Goal: Information Seeking & Learning: Learn about a topic

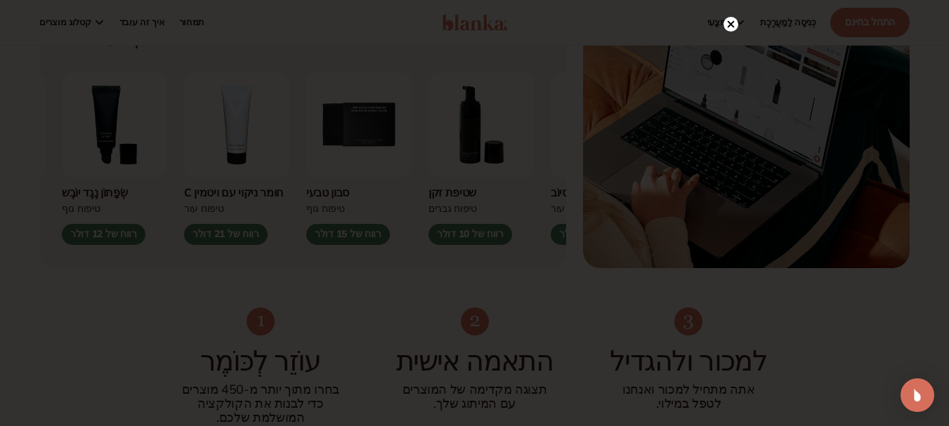
scroll to position [562, 0]
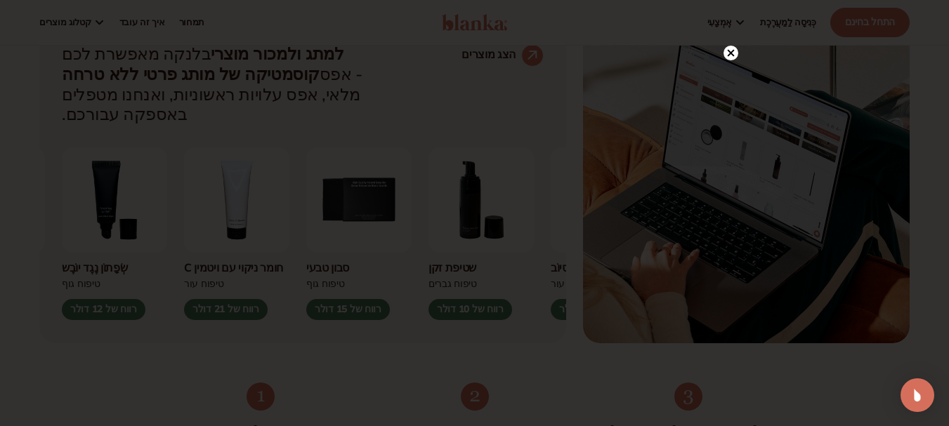
click at [727, 51] on circle at bounding box center [730, 53] width 15 height 15
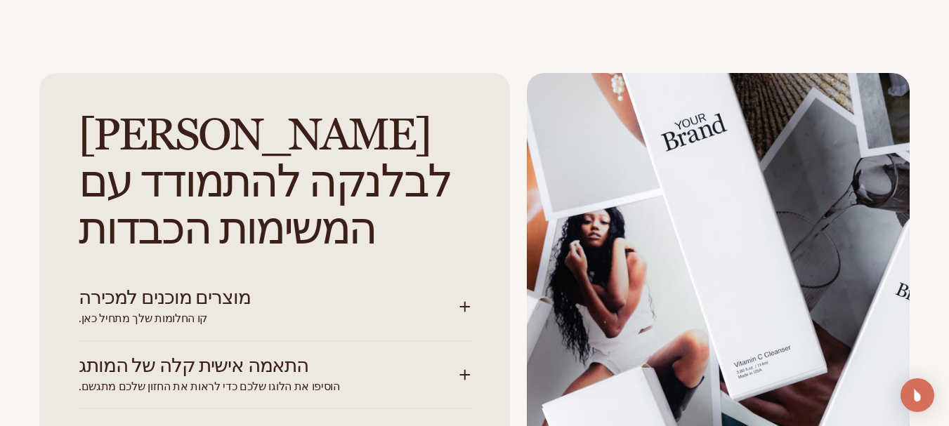
scroll to position [1756, 0]
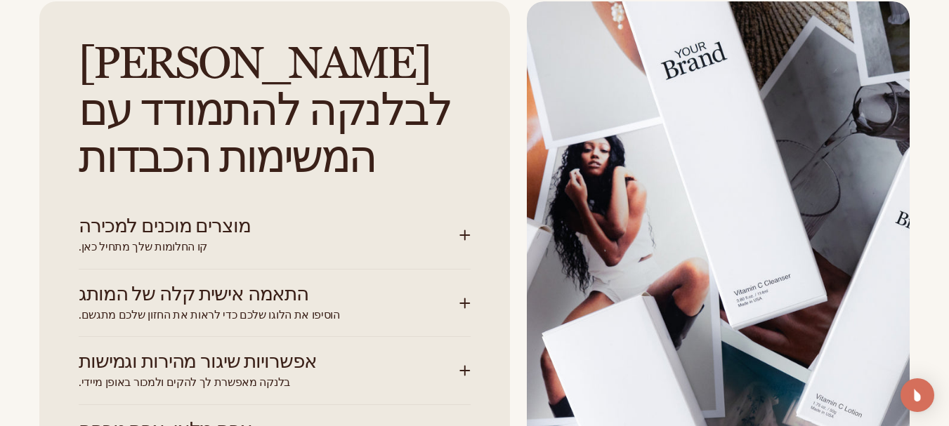
click at [272, 284] on h3 "התאמה אישית קלה של המותג" at bounding box center [248, 295] width 339 height 22
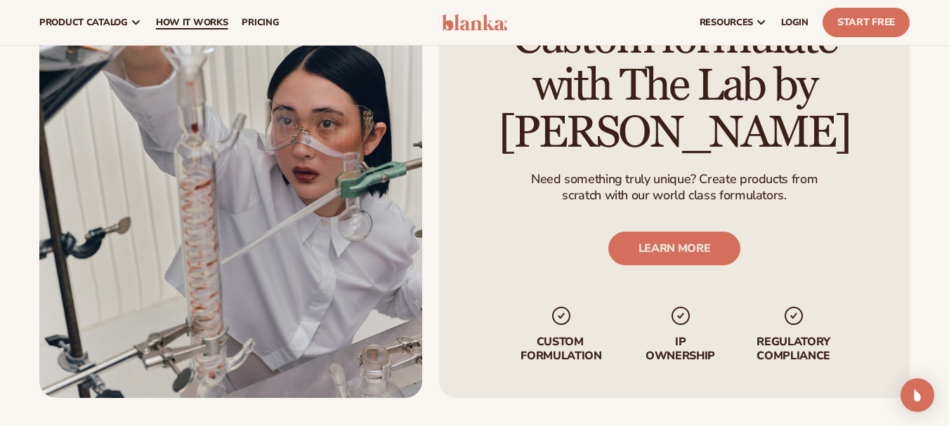
scroll to position [3153, 0]
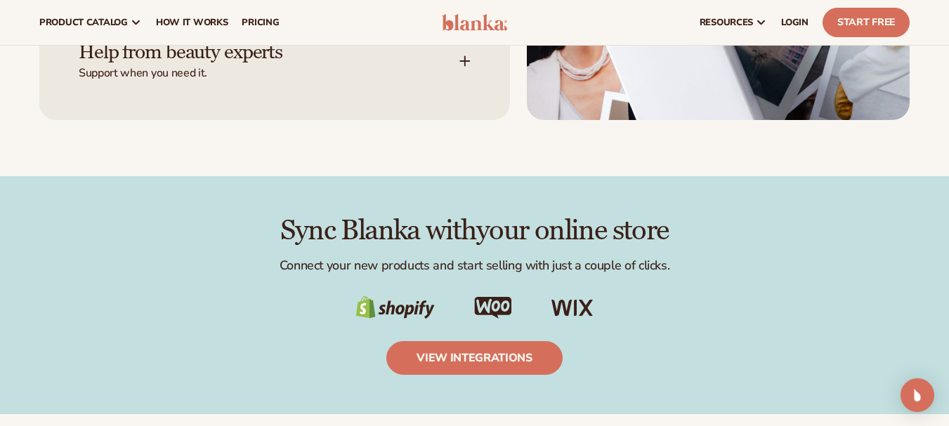
scroll to position [2100, 0]
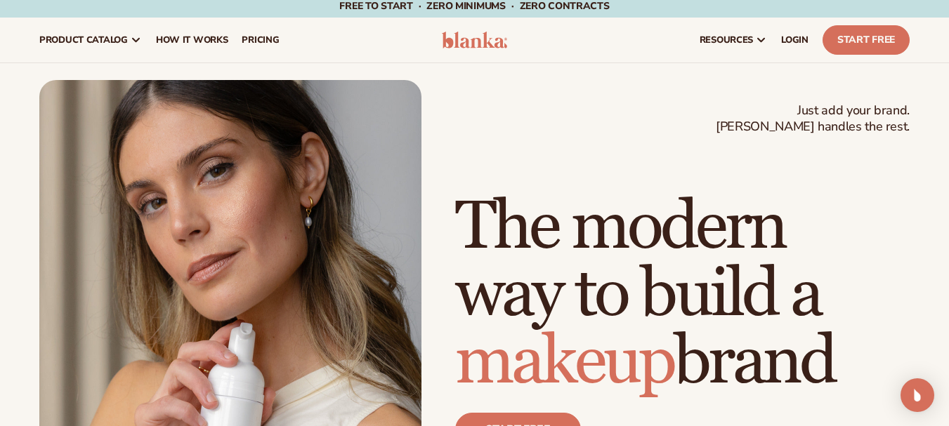
scroll to position [0, 0]
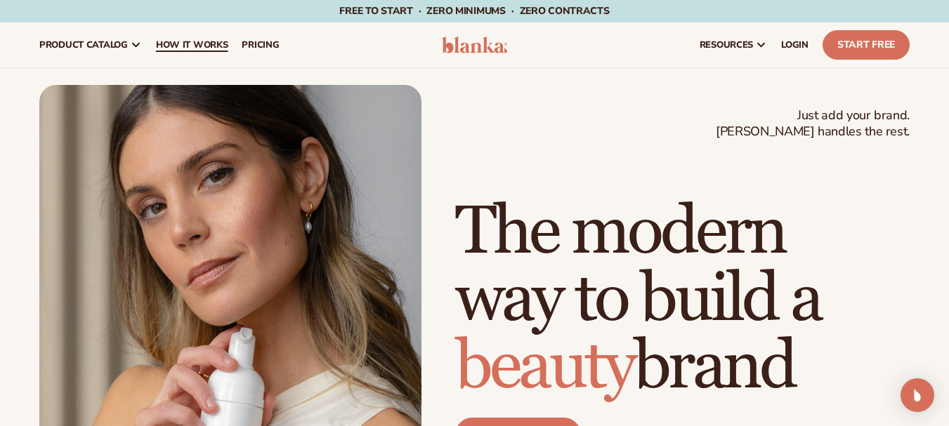
click at [162, 46] on span "How It Works" at bounding box center [192, 44] width 72 height 11
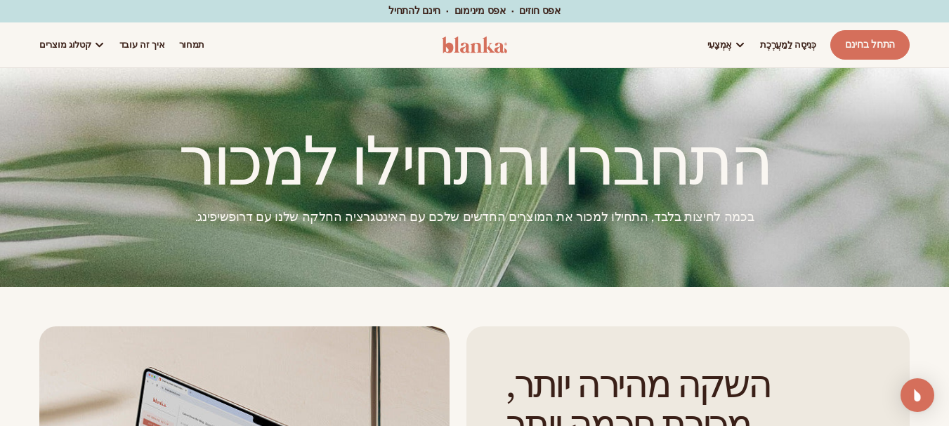
click at [408, 249] on div at bounding box center [474, 177] width 949 height 219
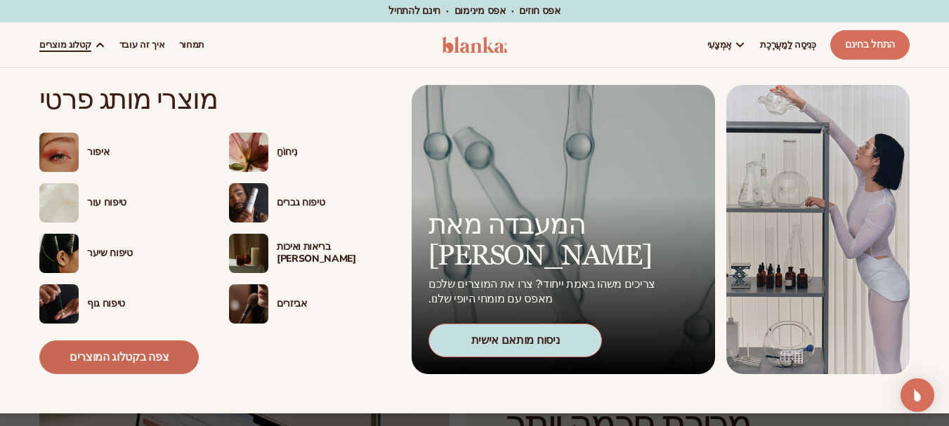
click at [106, 358] on font "צפה בקטלוג המוצרים" at bounding box center [119, 357] width 99 height 15
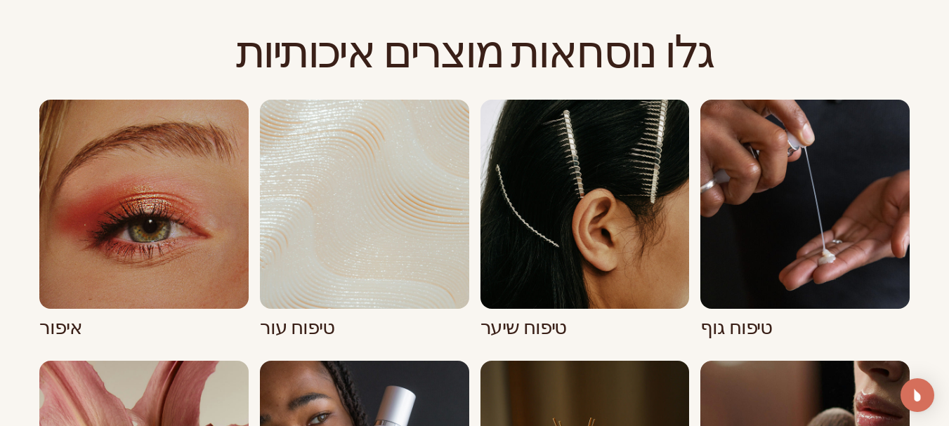
scroll to position [973, 0]
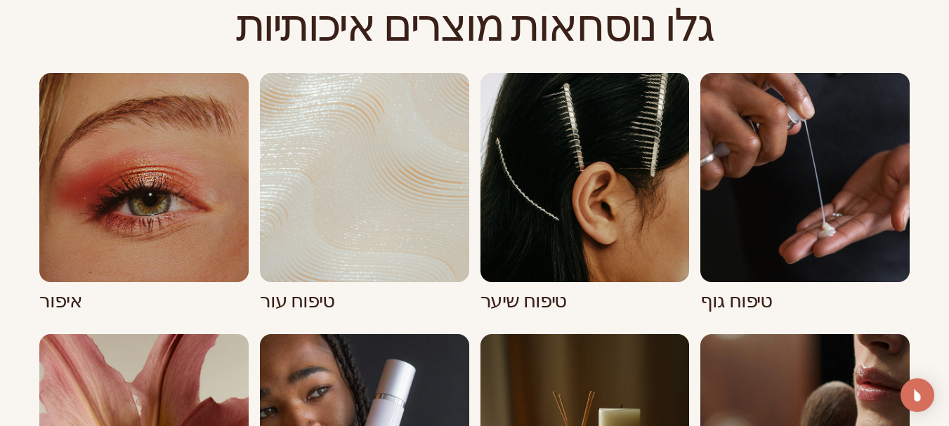
click at [596, 164] on link "3 / 8" at bounding box center [584, 192] width 209 height 239
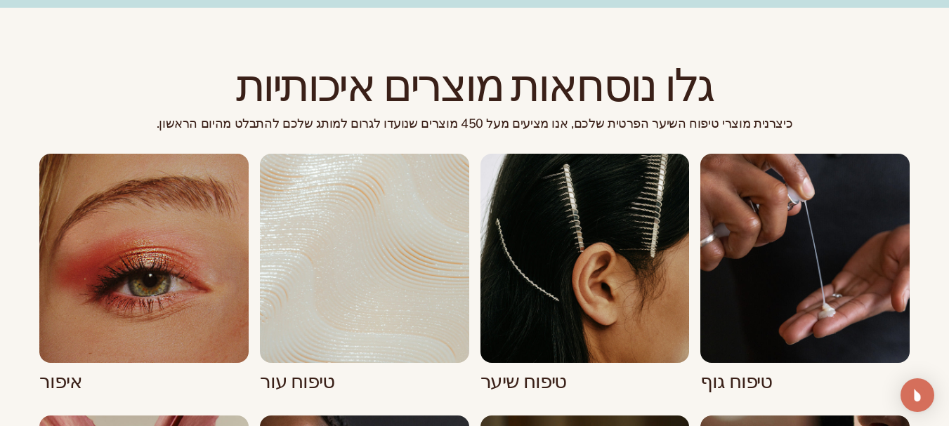
scroll to position [1194, 0]
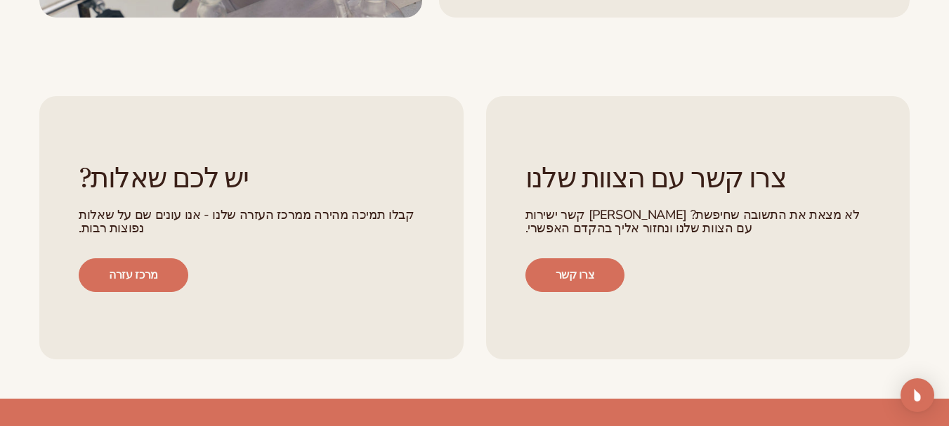
scroll to position [2133, 0]
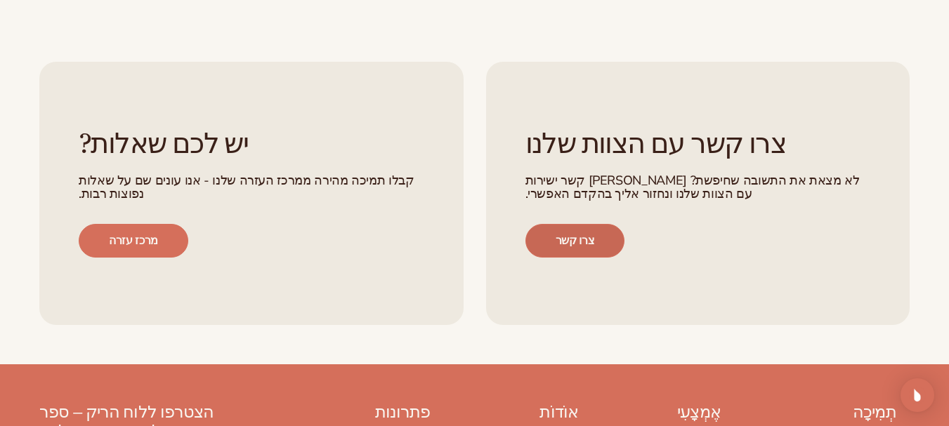
click at [557, 224] on link "צרו קשר" at bounding box center [575, 241] width 100 height 34
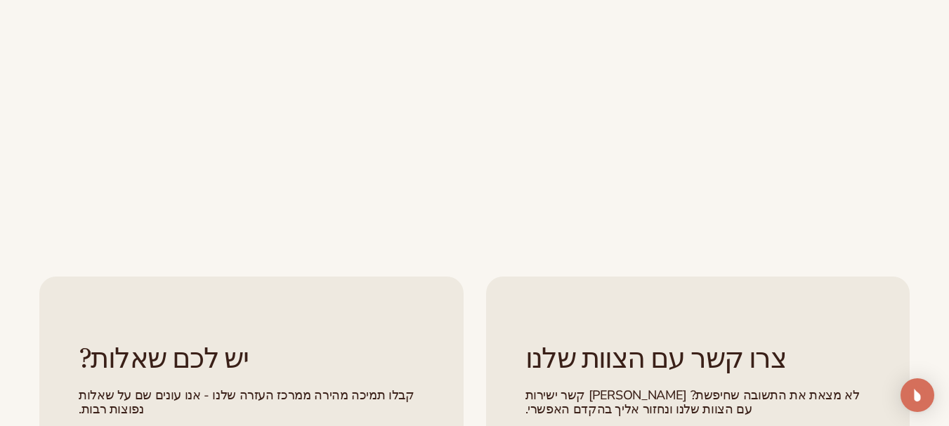
scroll to position [702, 0]
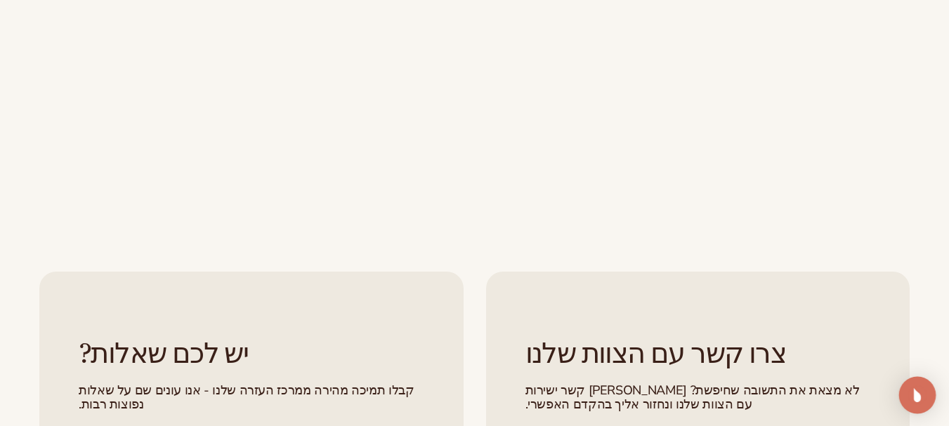
click at [917, 402] on img "Open Intercom Messenger" at bounding box center [917, 395] width 18 height 18
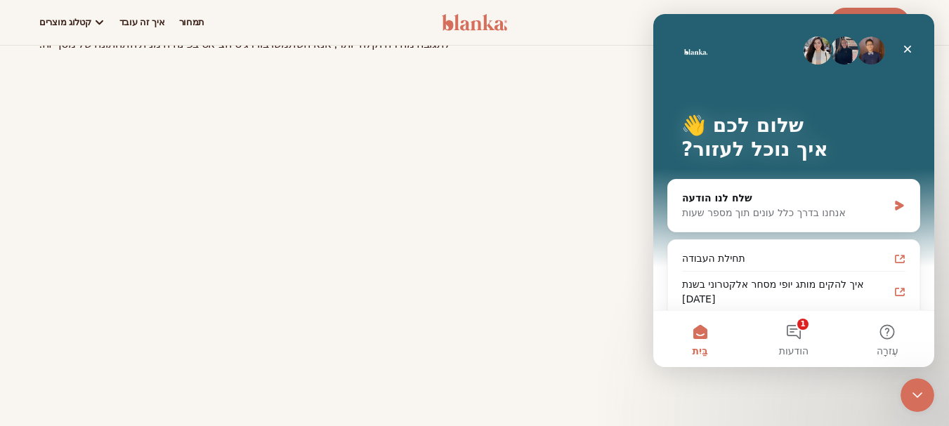
scroll to position [0, 0]
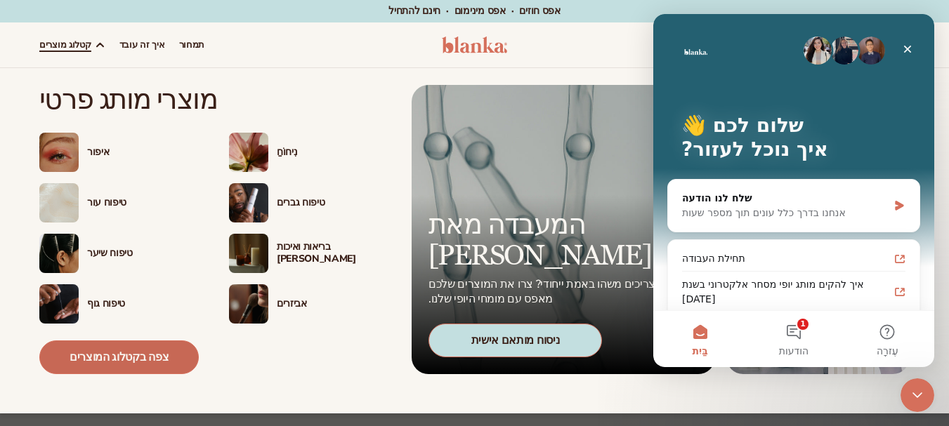
click at [110, 354] on font "צפה בקטלוג המוצרים" at bounding box center [119, 357] width 99 height 15
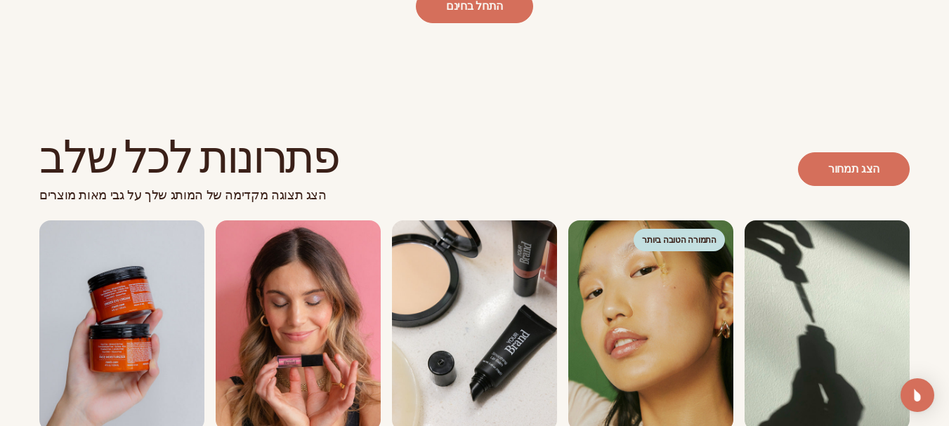
scroll to position [773, 0]
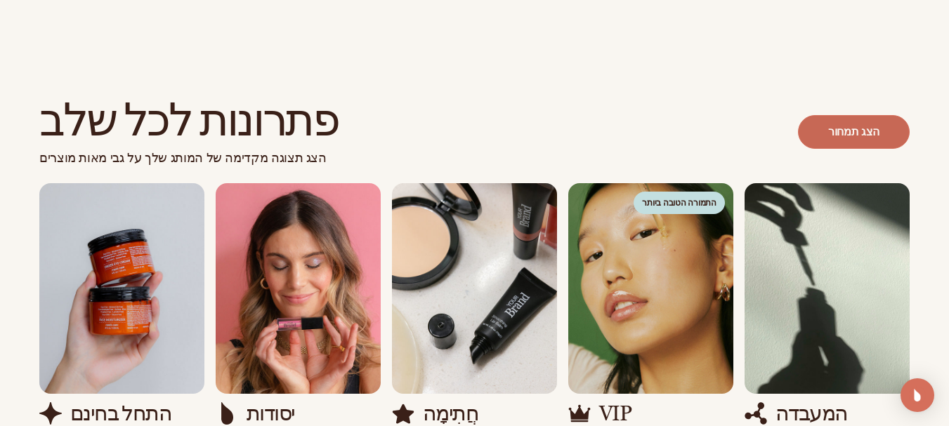
click at [860, 122] on link "הצג תמחור" at bounding box center [854, 132] width 112 height 34
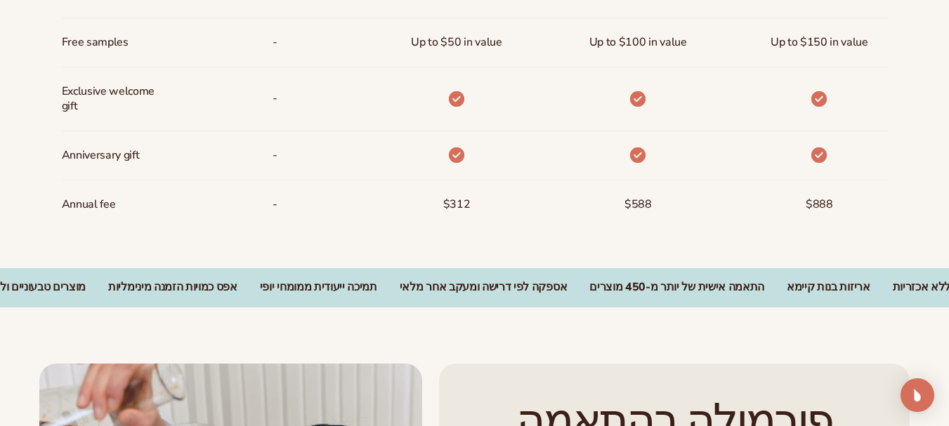
scroll to position [2023, 0]
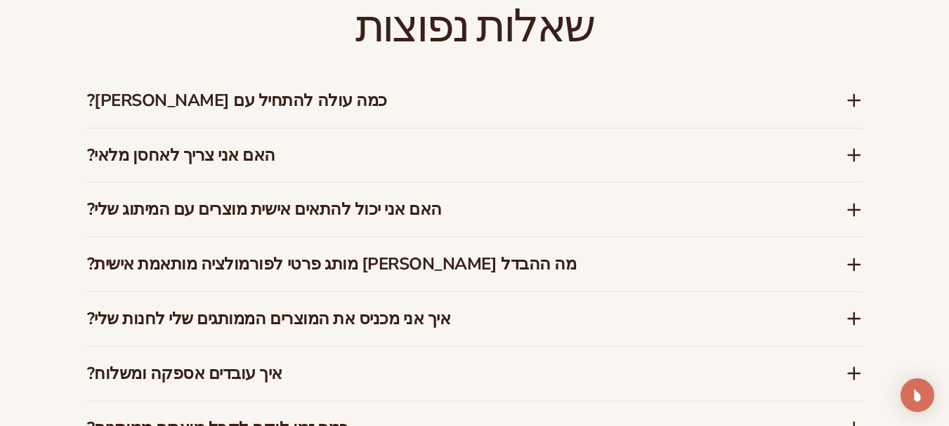
click at [251, 89] on font "כמה עולה להתחיל עם בלנקה?" at bounding box center [237, 100] width 300 height 22
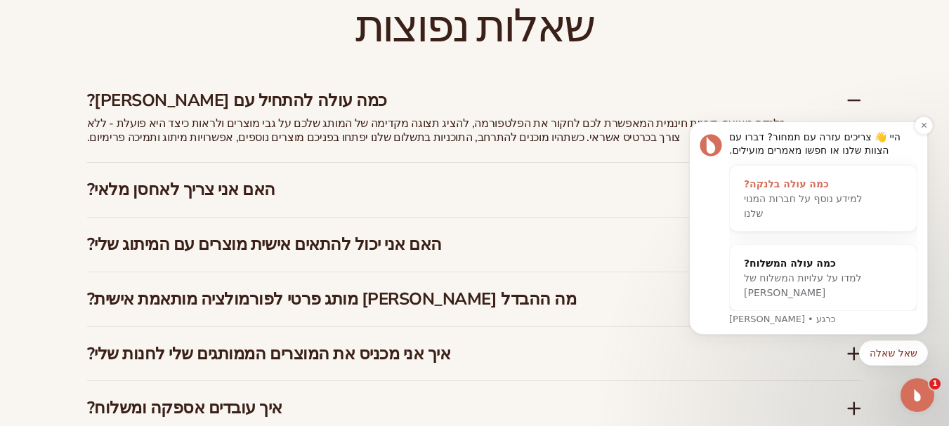
scroll to position [2093, 0]
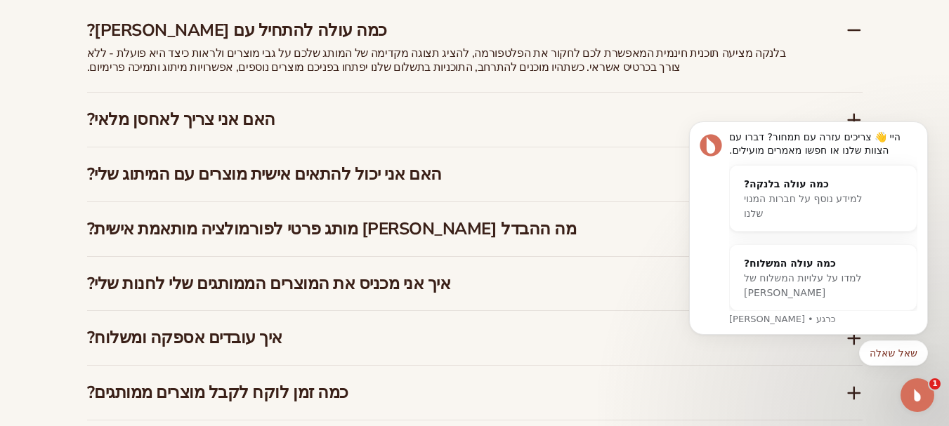
click at [390, 163] on font "האם אני יכול להתאים אישית מוצרים עם המיתוג שלי?" at bounding box center [264, 174] width 355 height 22
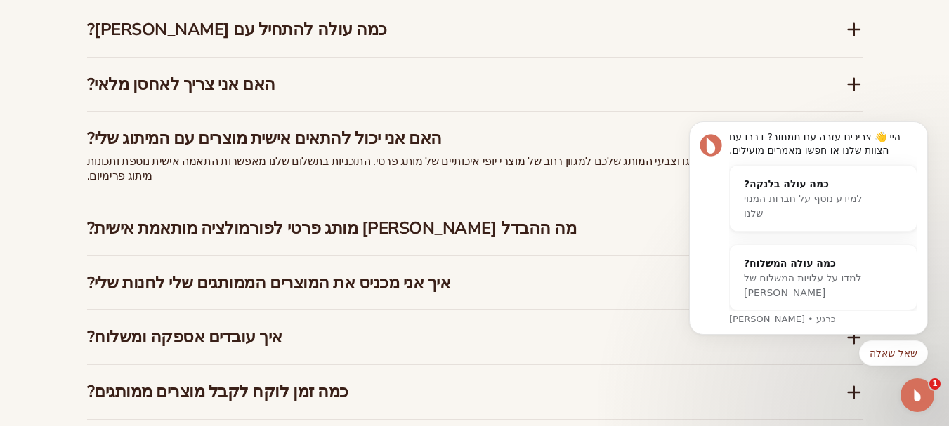
scroll to position [2163, 0]
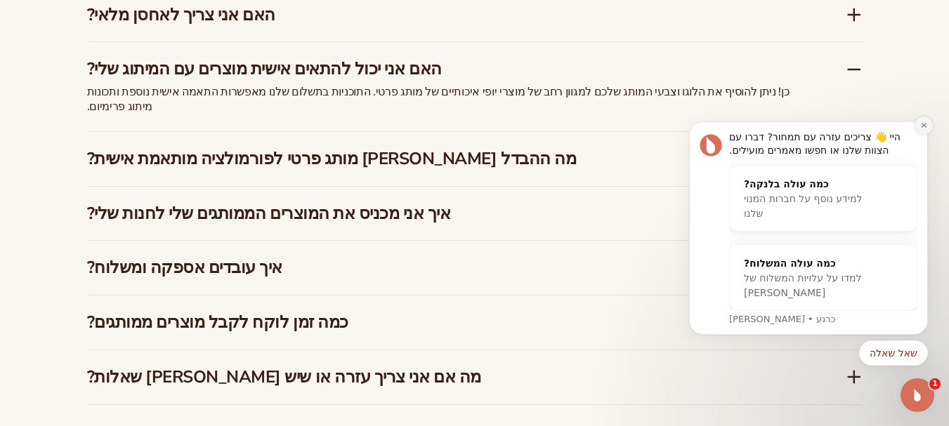
click at [921, 133] on button "סגור את ההתראה" at bounding box center [923, 126] width 18 height 18
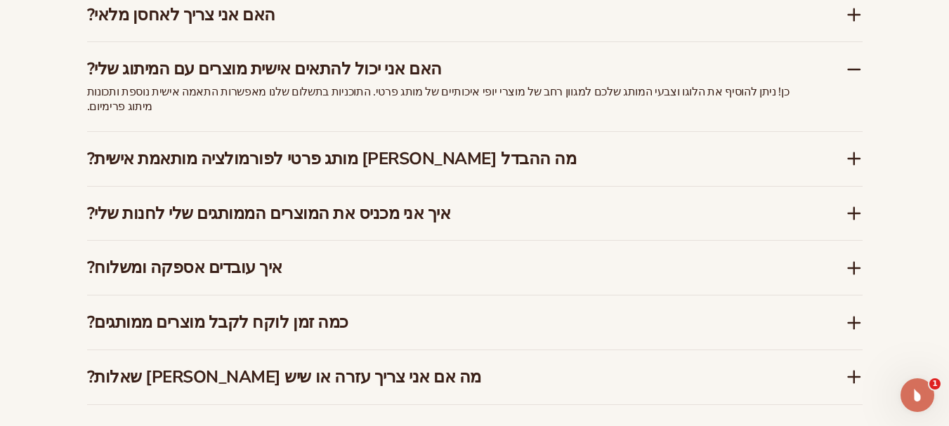
click at [287, 147] on font "מה ההבדל בין מותג פרטי לפורמולציה מותאמת אישית?" at bounding box center [332, 158] width 490 height 22
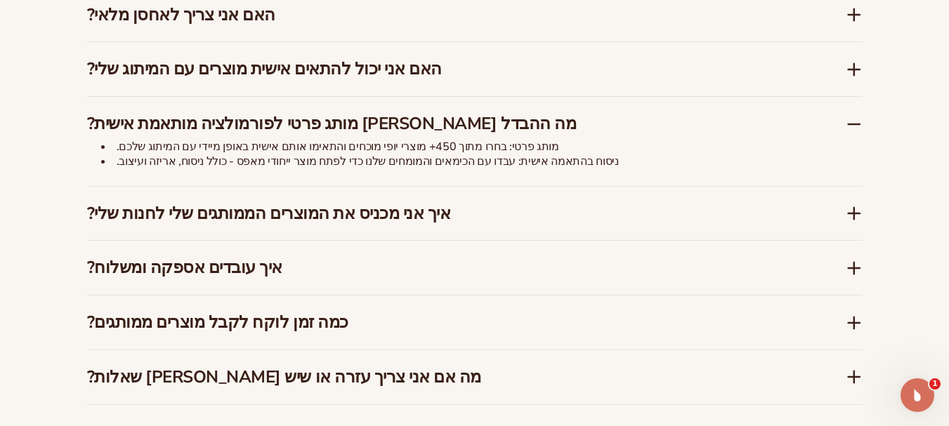
click at [286, 202] on font "איך אני מכניס את המוצרים הממותגים שלי לחנות שלי?" at bounding box center [269, 213] width 364 height 22
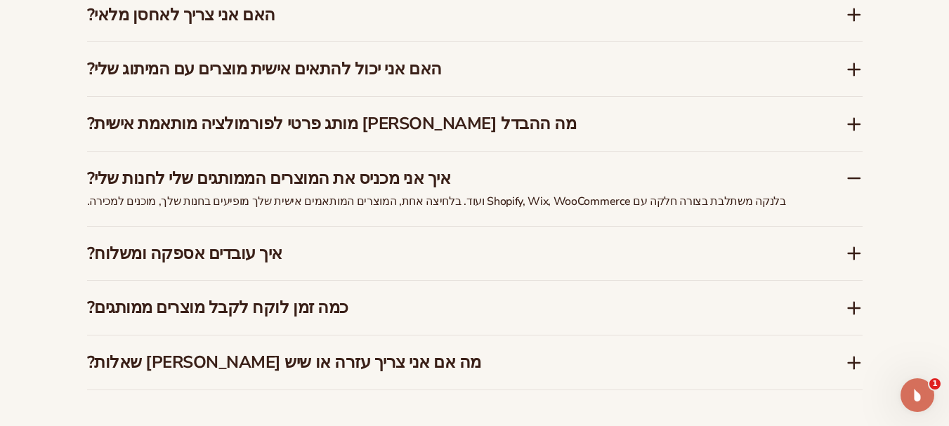
click at [272, 244] on h3 "איך עובדים אספקה ומשלוח?" at bounding box center [445, 254] width 716 height 20
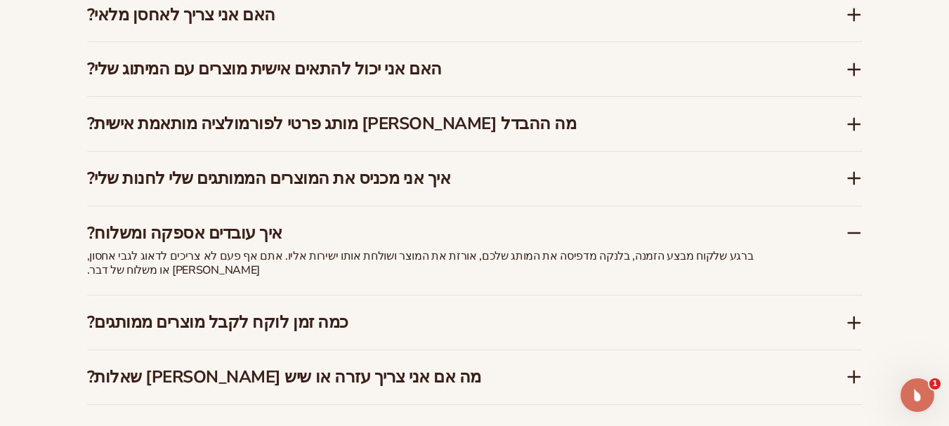
click at [269, 311] on font "כמה זמן לוקח לקבל מוצרים ממותגים?" at bounding box center [217, 322] width 261 height 22
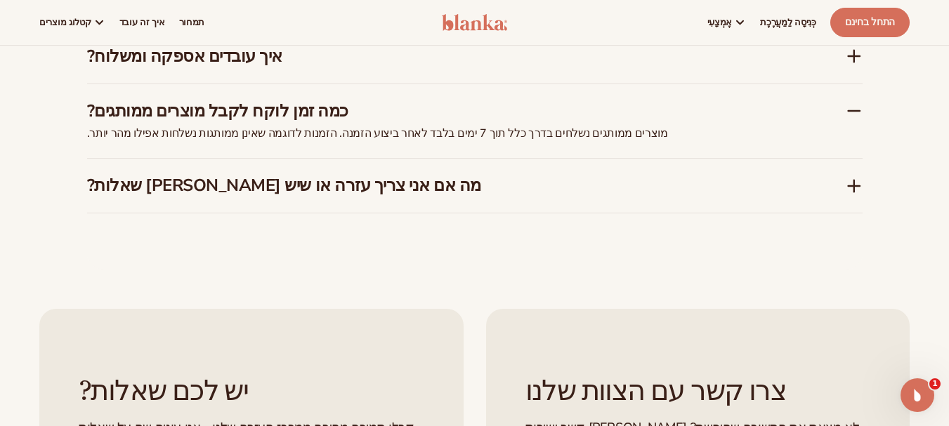
scroll to position [2304, 0]
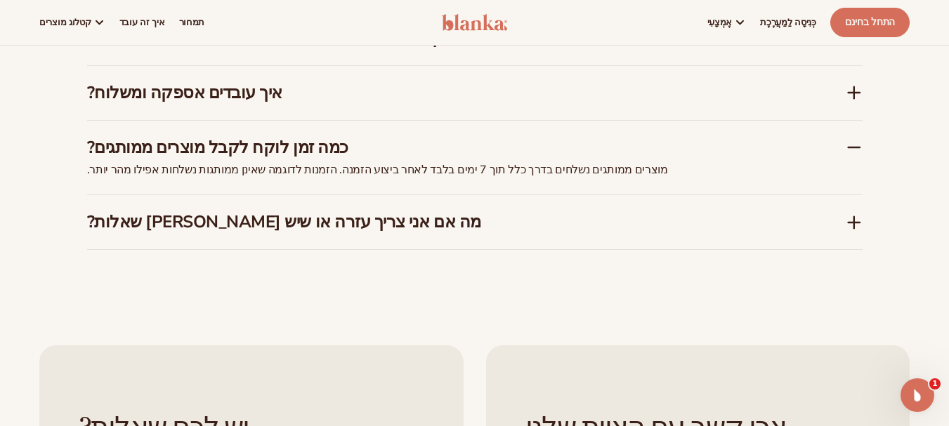
click at [312, 211] on font "מה אם אני צריך עזרה או שיש לי שאלות?" at bounding box center [284, 222] width 394 height 22
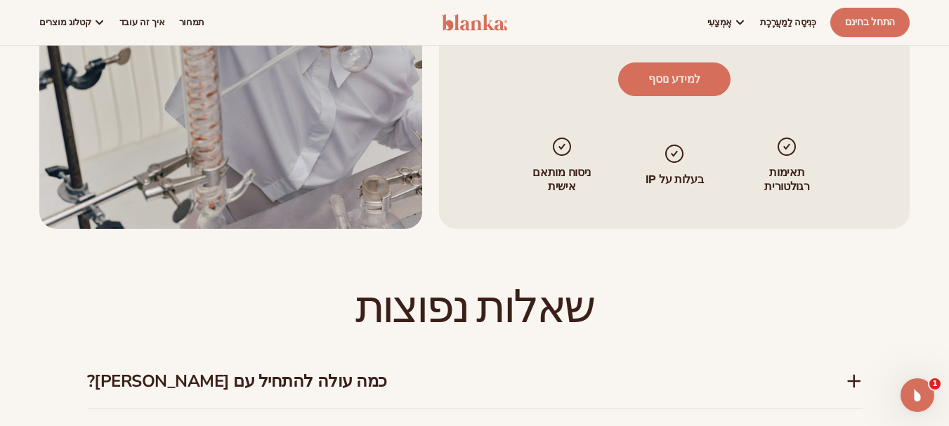
scroll to position [1461, 0]
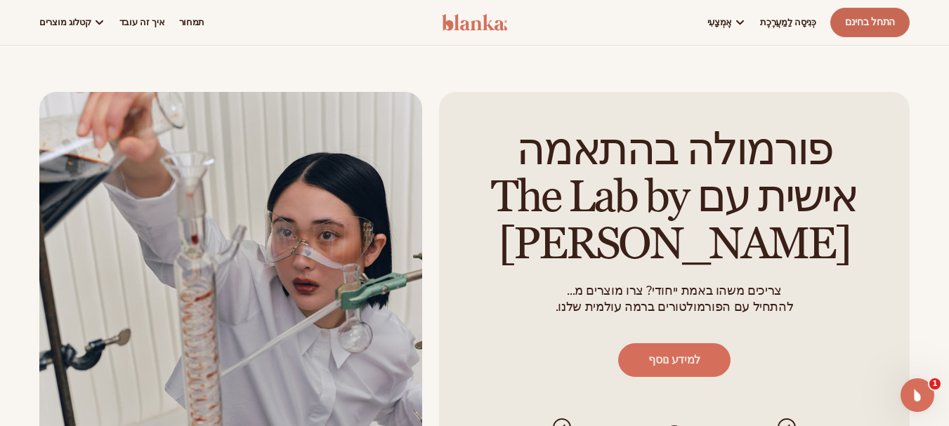
click at [862, 19] on font "התחל בחינם" at bounding box center [870, 21] width 50 height 13
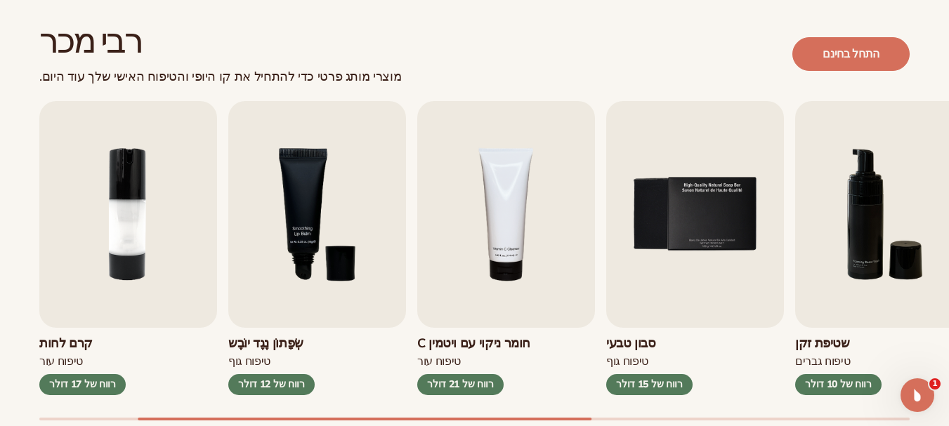
scroll to position [421, 0]
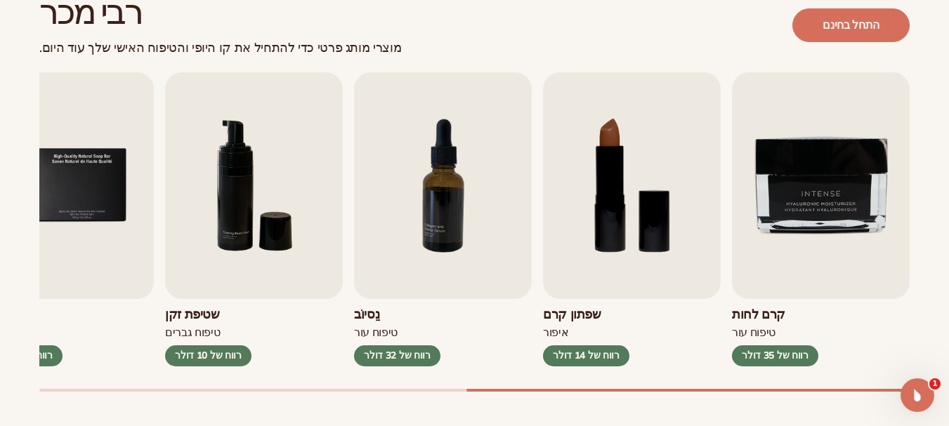
click at [928, 362] on div "ליפ גלוס איפור רווח של 16 דולר קרם לחות טיפוח עור רווח של 17 דולר טיפוח גוף" at bounding box center [493, 232] width 909 height 320
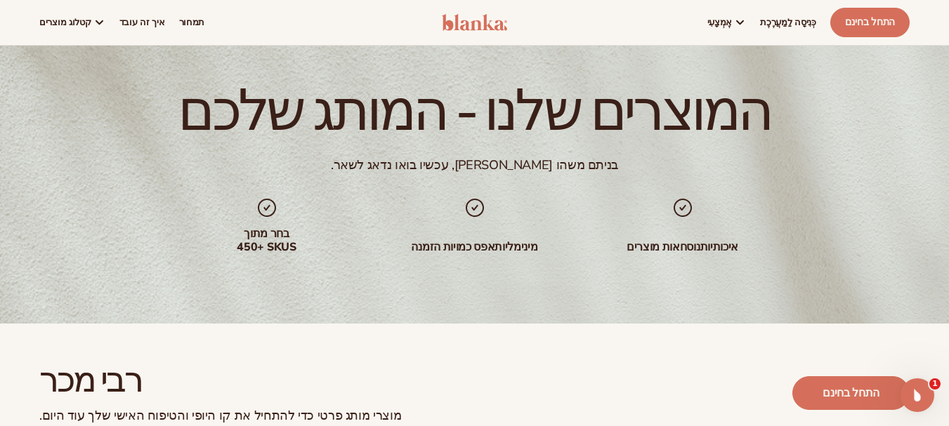
scroll to position [0, 0]
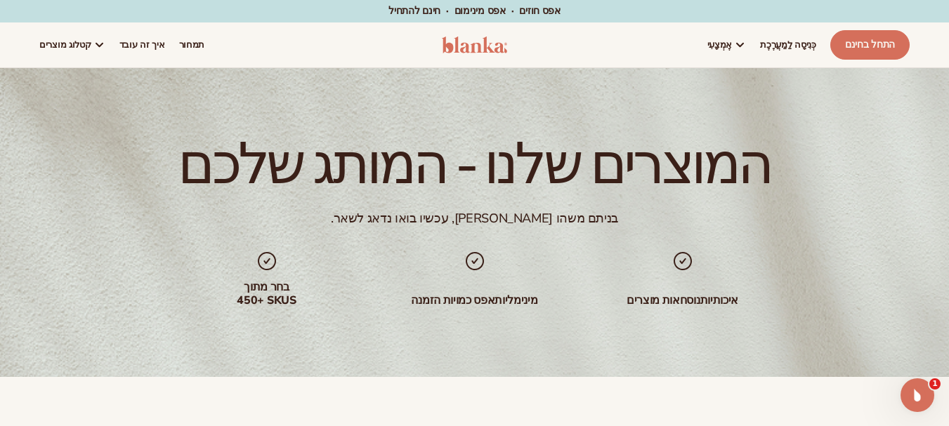
click at [487, 48] on img at bounding box center [475, 45] width 66 height 17
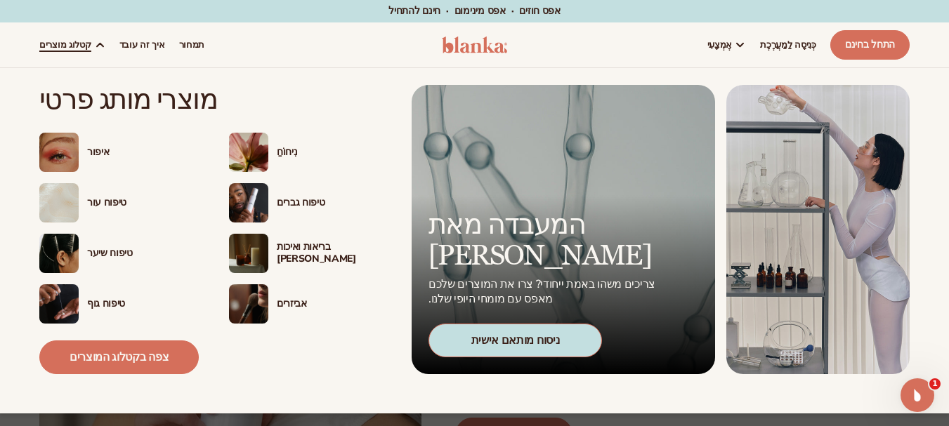
click at [549, 334] on font "ניסוח מותאם אישית" at bounding box center [515, 340] width 88 height 15
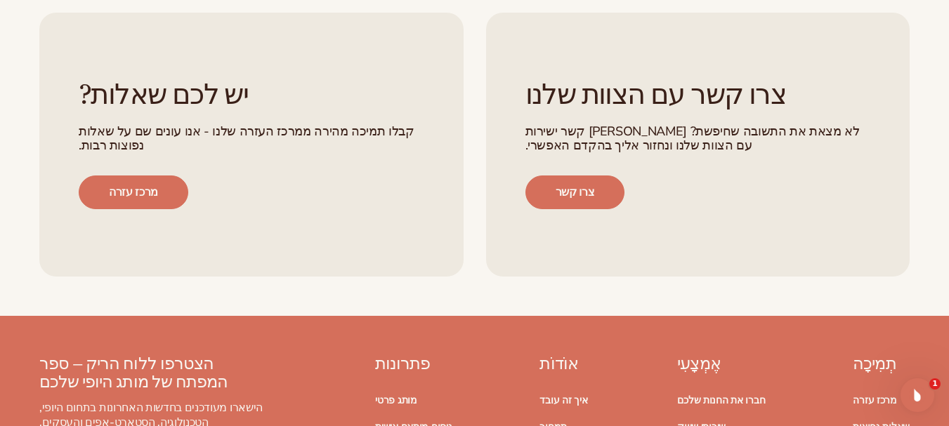
scroll to position [1826, 0]
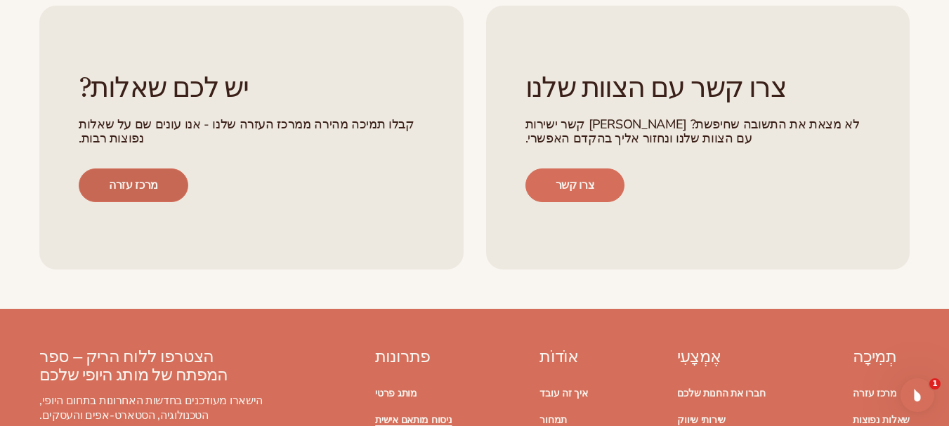
click at [168, 169] on link "מרכז עזרה" at bounding box center [134, 186] width 110 height 34
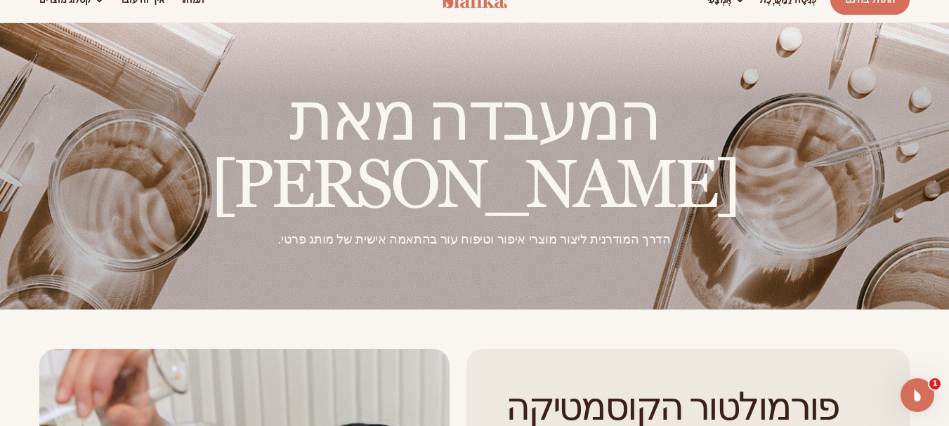
scroll to position [0, 0]
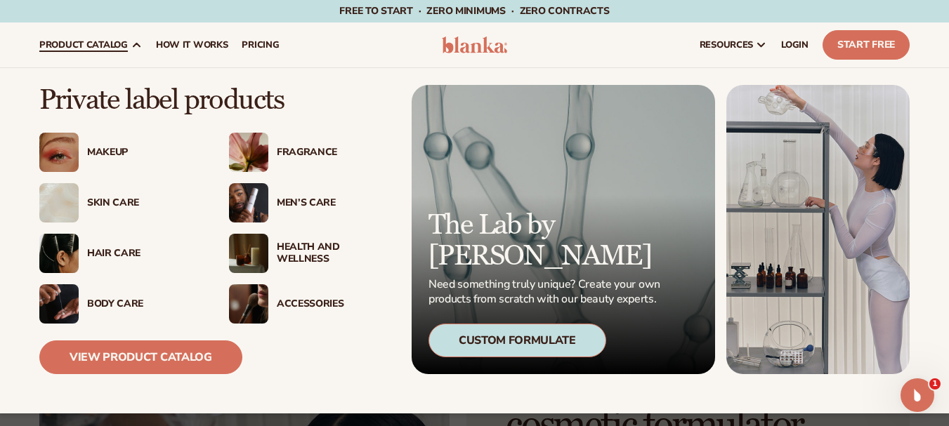
click at [42, 41] on span "product catalog" at bounding box center [83, 44] width 88 height 11
click at [114, 143] on div "Makeup" at bounding box center [120, 152] width 162 height 39
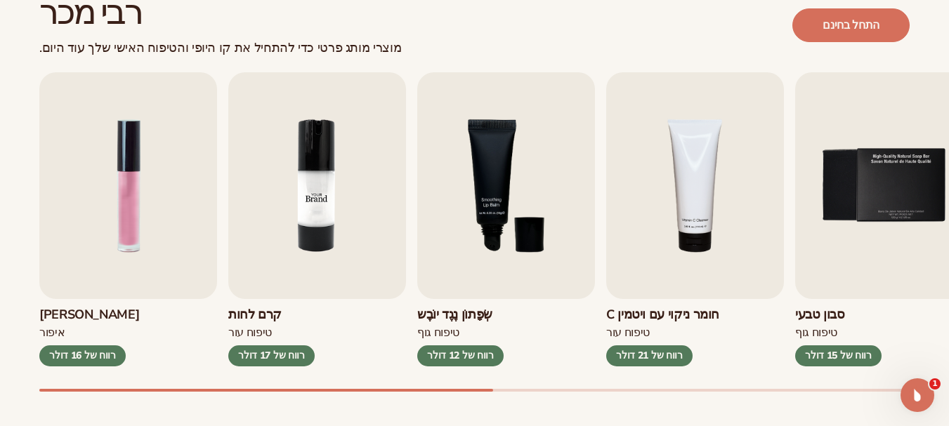
click at [278, 251] on img "2 / 9" at bounding box center [317, 185] width 178 height 227
click at [309, 201] on img "2 / 9" at bounding box center [317, 185] width 178 height 227
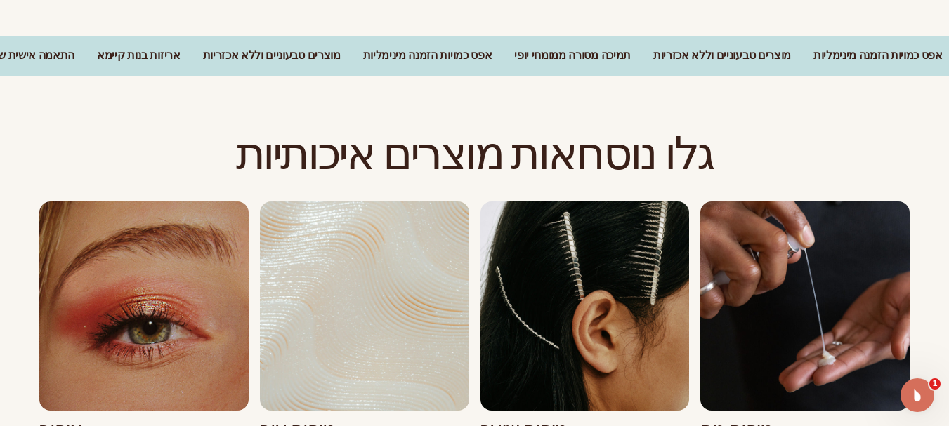
scroll to position [1102, 0]
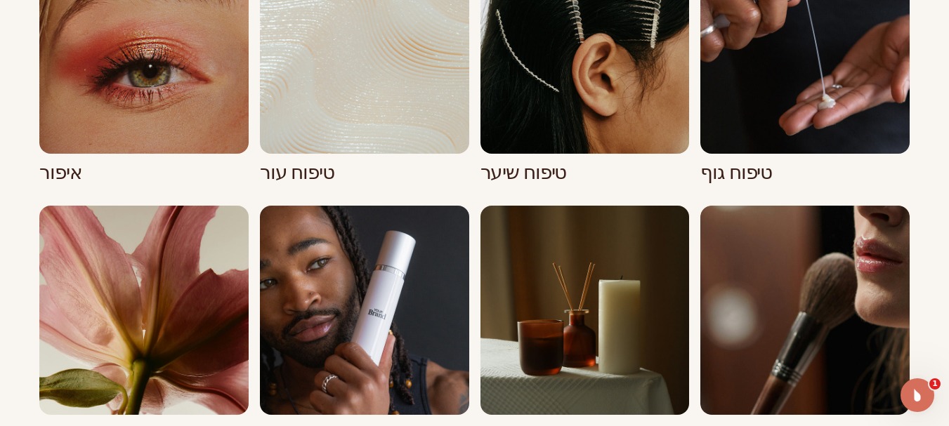
click at [164, 94] on link "1 / 8" at bounding box center [143, 64] width 209 height 239
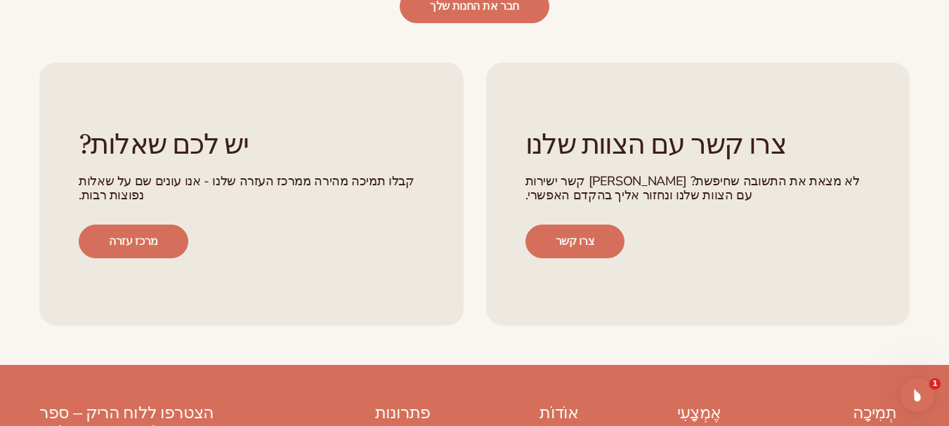
scroll to position [2669, 0]
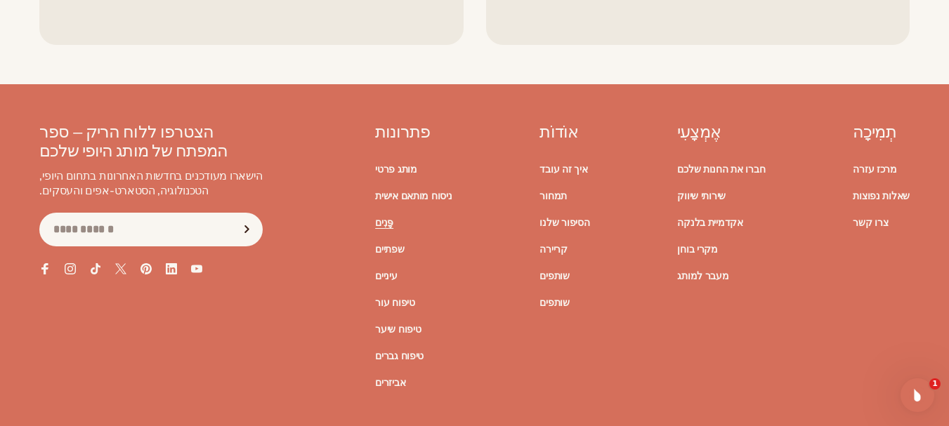
click at [393, 216] on font "פָּנִים" at bounding box center [384, 222] width 18 height 13
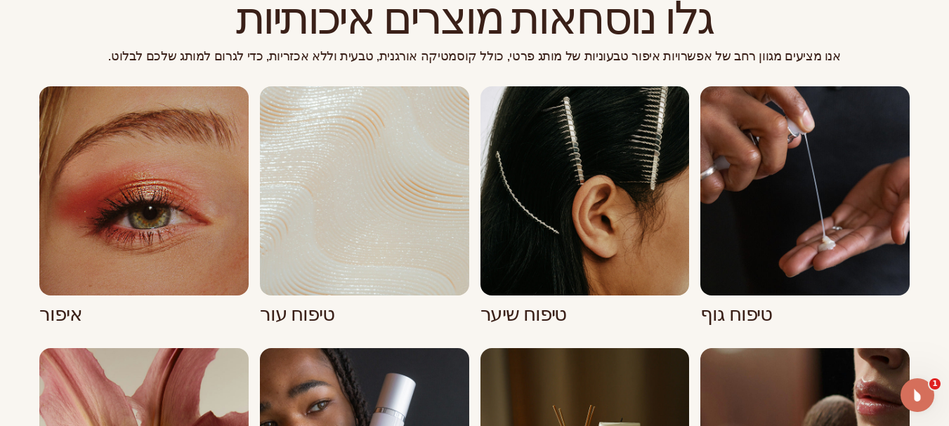
scroll to position [983, 0]
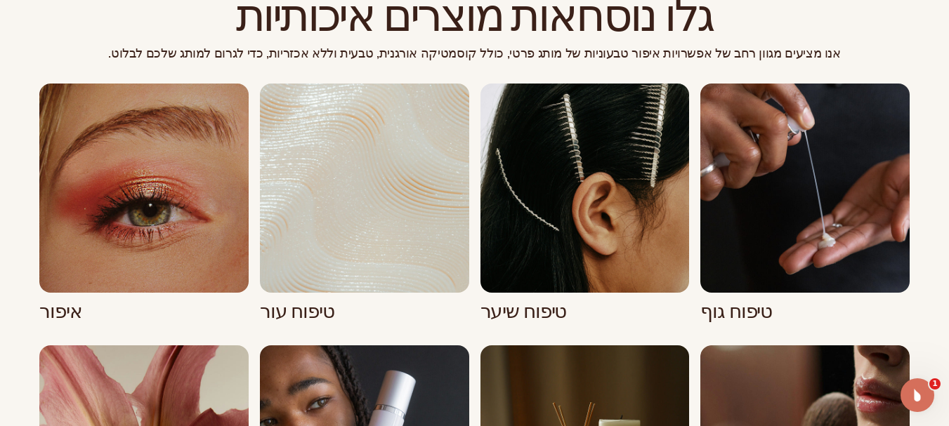
click at [125, 225] on link "1 / 8" at bounding box center [143, 203] width 209 height 239
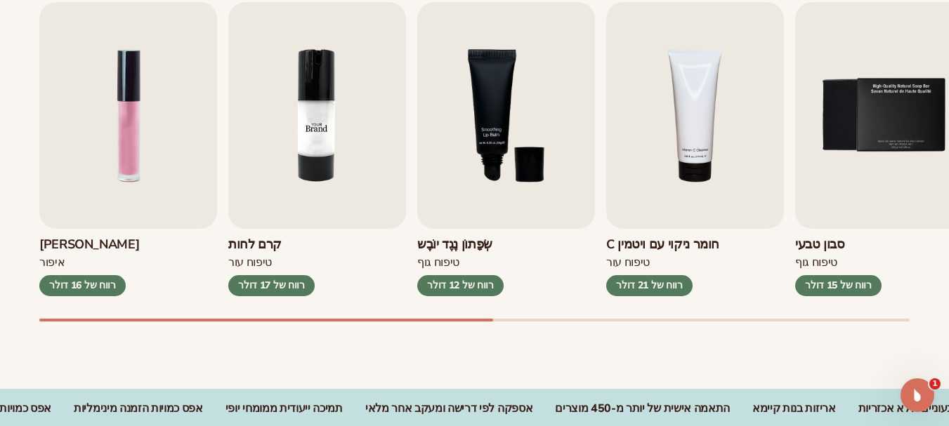
click at [322, 125] on img "2 / 9" at bounding box center [317, 115] width 178 height 227
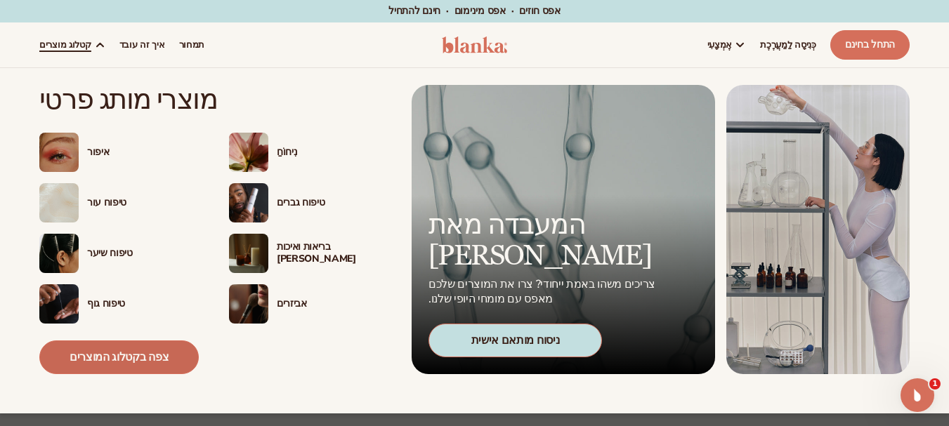
click at [105, 355] on font "צפה בקטלוג המוצרים" at bounding box center [119, 357] width 99 height 15
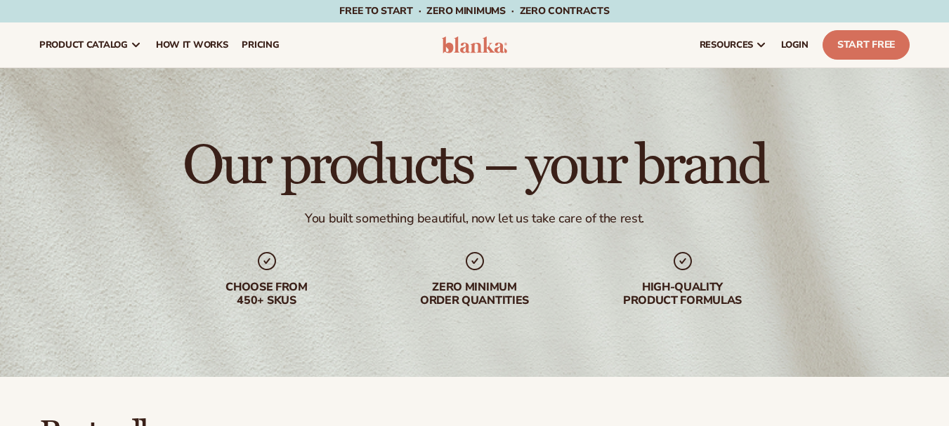
scroll to position [281, 0]
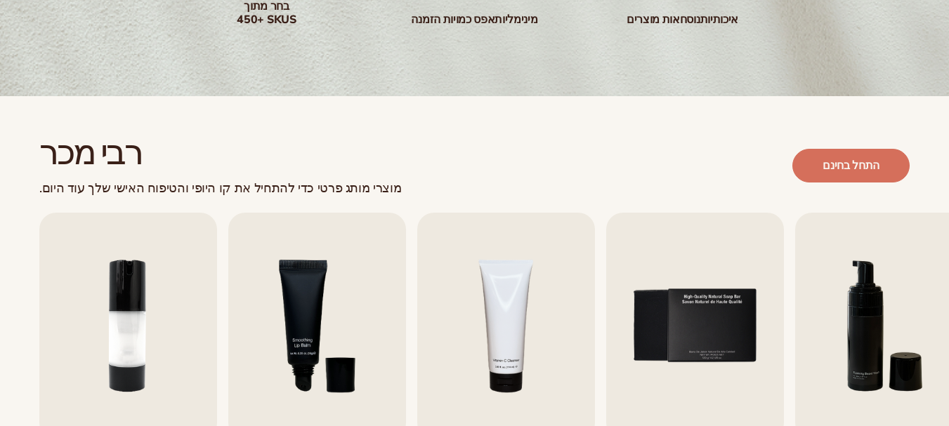
click at [844, 164] on font "התחל בחינם" at bounding box center [850, 165] width 57 height 15
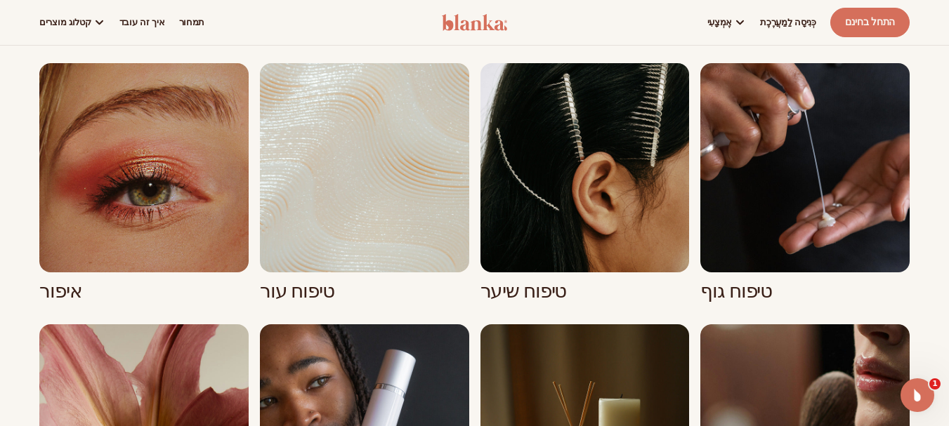
scroll to position [562, 0]
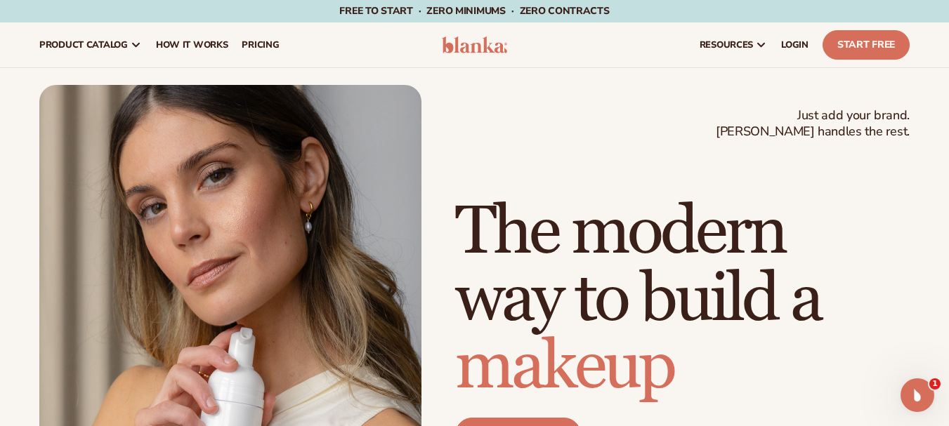
click at [328, 70] on div "Just add your brand. Blanka handles the rest. beauty,[MEDICAL_DATA],wellness,ma…" at bounding box center [474, 325] width 949 height 515
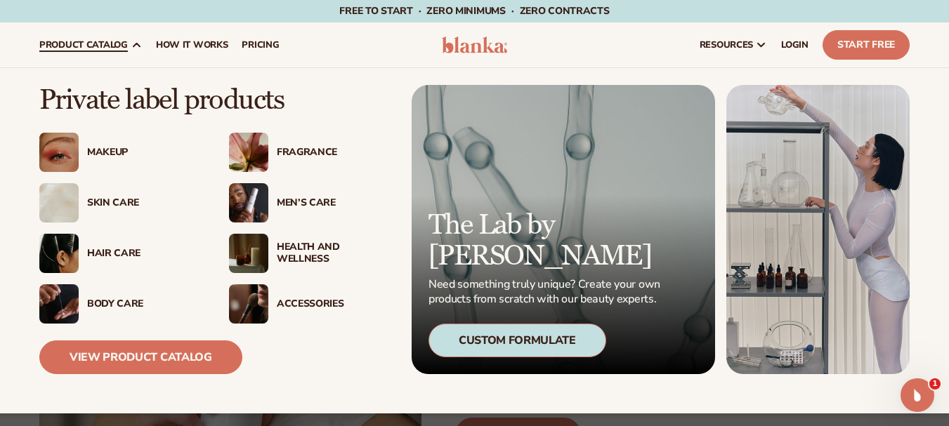
click at [99, 151] on div "Makeup" at bounding box center [144, 153] width 114 height 12
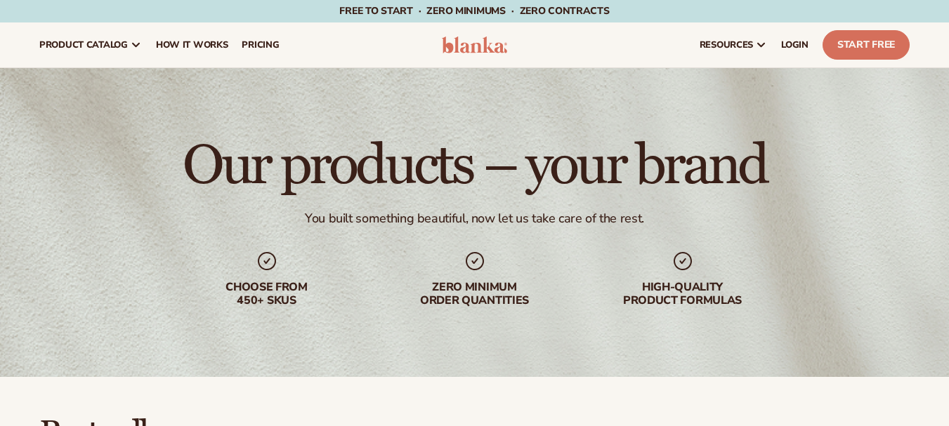
scroll to position [421, 0]
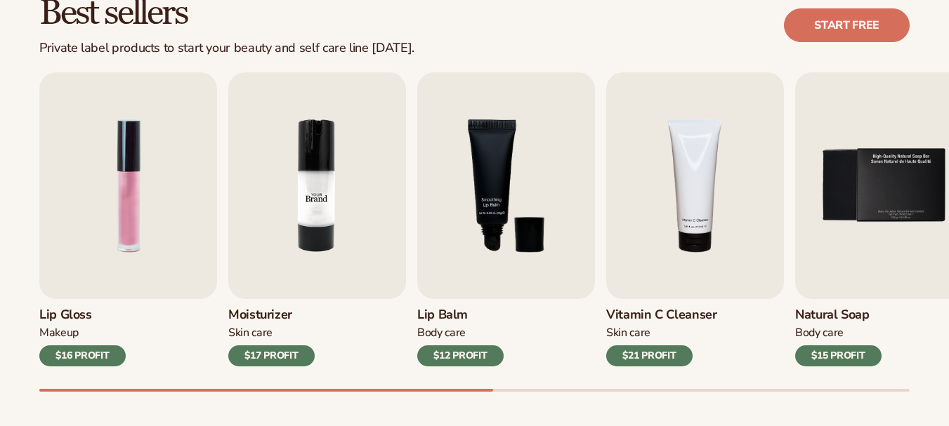
click at [339, 192] on img "2 / 9" at bounding box center [317, 185] width 178 height 227
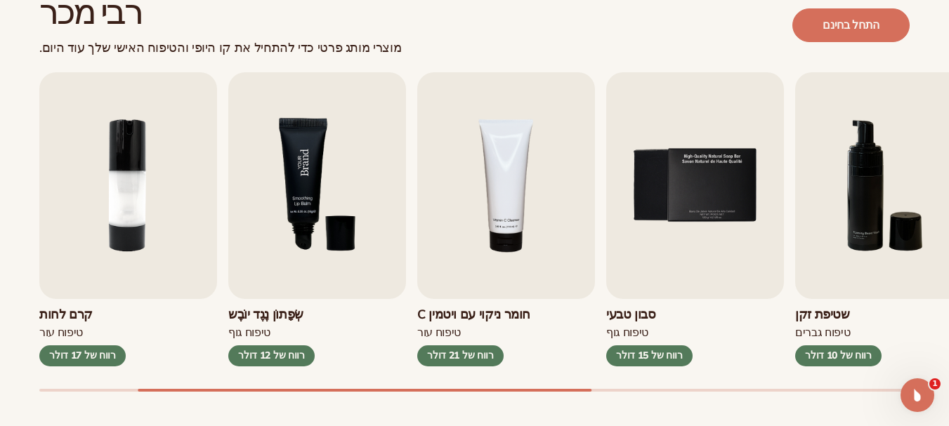
scroll to position [0, 0]
click at [138, 167] on img "2 / 9" at bounding box center [128, 185] width 178 height 227
click at [288, 164] on img "3 / 9" at bounding box center [317, 185] width 178 height 227
click at [501, 164] on img "4 / 9" at bounding box center [506, 185] width 178 height 227
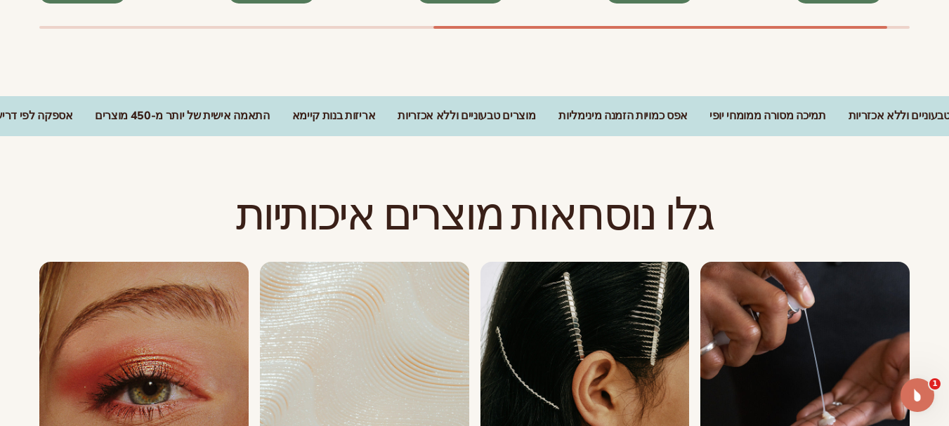
scroll to position [926, 0]
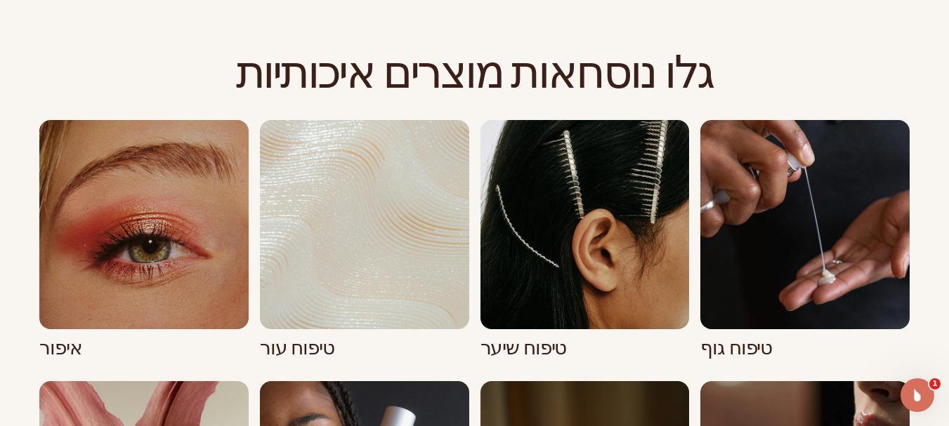
click at [552, 266] on link "3 / 8" at bounding box center [584, 239] width 209 height 239
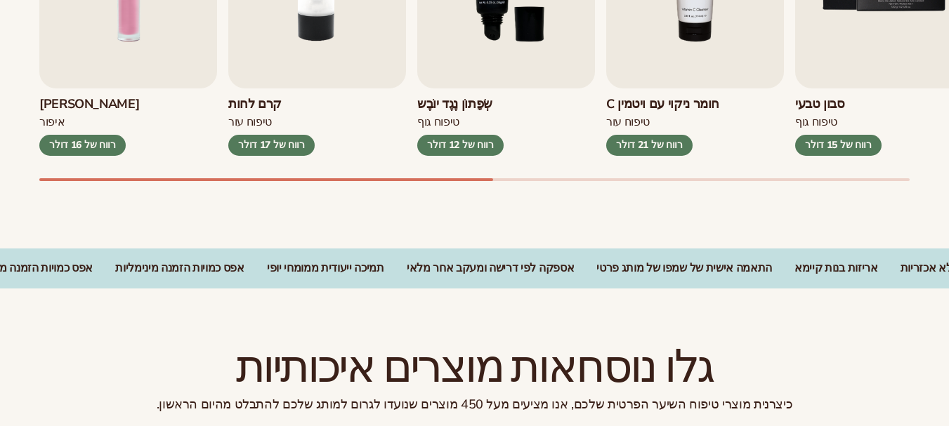
click at [294, 138] on font "רווח של 17 דולר" at bounding box center [271, 144] width 67 height 13
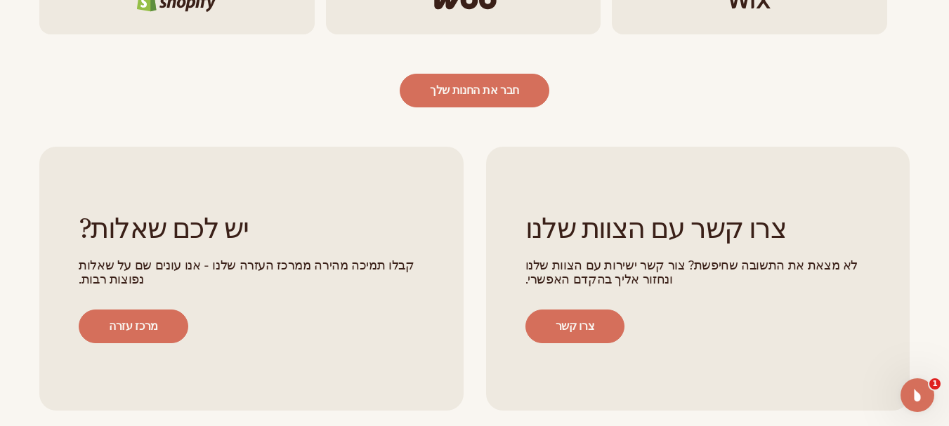
scroll to position [2318, 0]
